Goal: Information Seeking & Learning: Check status

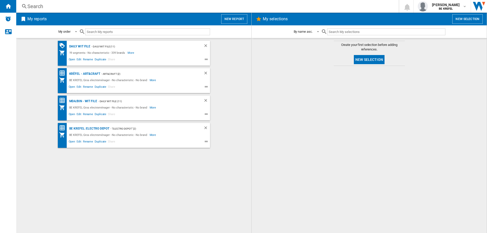
click at [38, 6] on div "Search" at bounding box center [206, 6] width 358 height 7
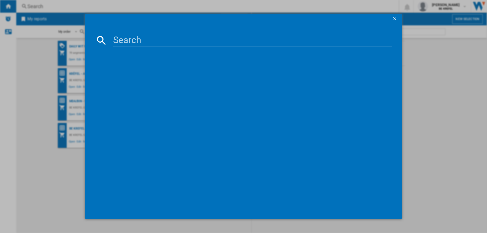
click at [140, 40] on input at bounding box center [252, 40] width 279 height 12
type input "21004180"
click at [147, 71] on div "MOULINEX EASY SOUP LM841810 NOIR ARGENT" at bounding box center [247, 73] width 274 height 5
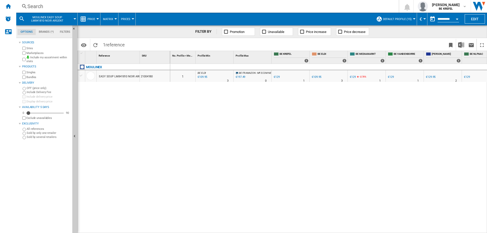
scroll to position [0, 51]
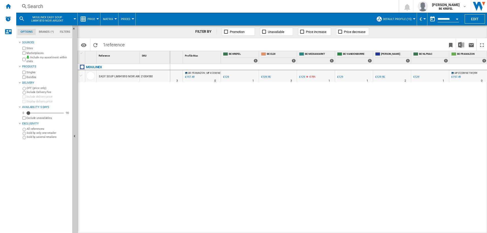
click at [343, 77] on div "€129" at bounding box center [340, 76] width 6 height 3
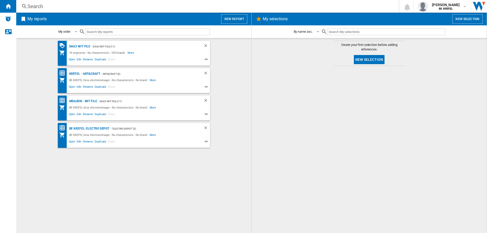
click at [43, 6] on div "Search" at bounding box center [206, 6] width 358 height 7
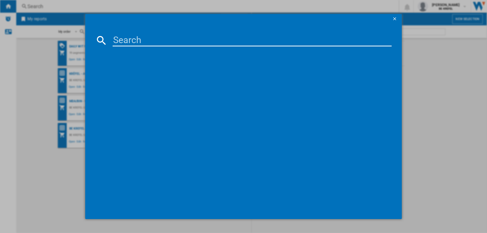
click at [142, 42] on input at bounding box center [252, 40] width 279 height 12
type input "21006621"
click at [137, 73] on div "DOMO DO8311TP BAMBOU" at bounding box center [247, 73] width 274 height 5
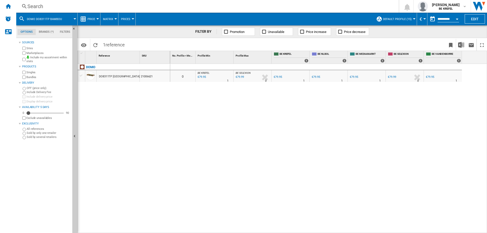
click at [429, 77] on div "€79.95" at bounding box center [430, 76] width 8 height 3
